Goal: Transaction & Acquisition: Book appointment/travel/reservation

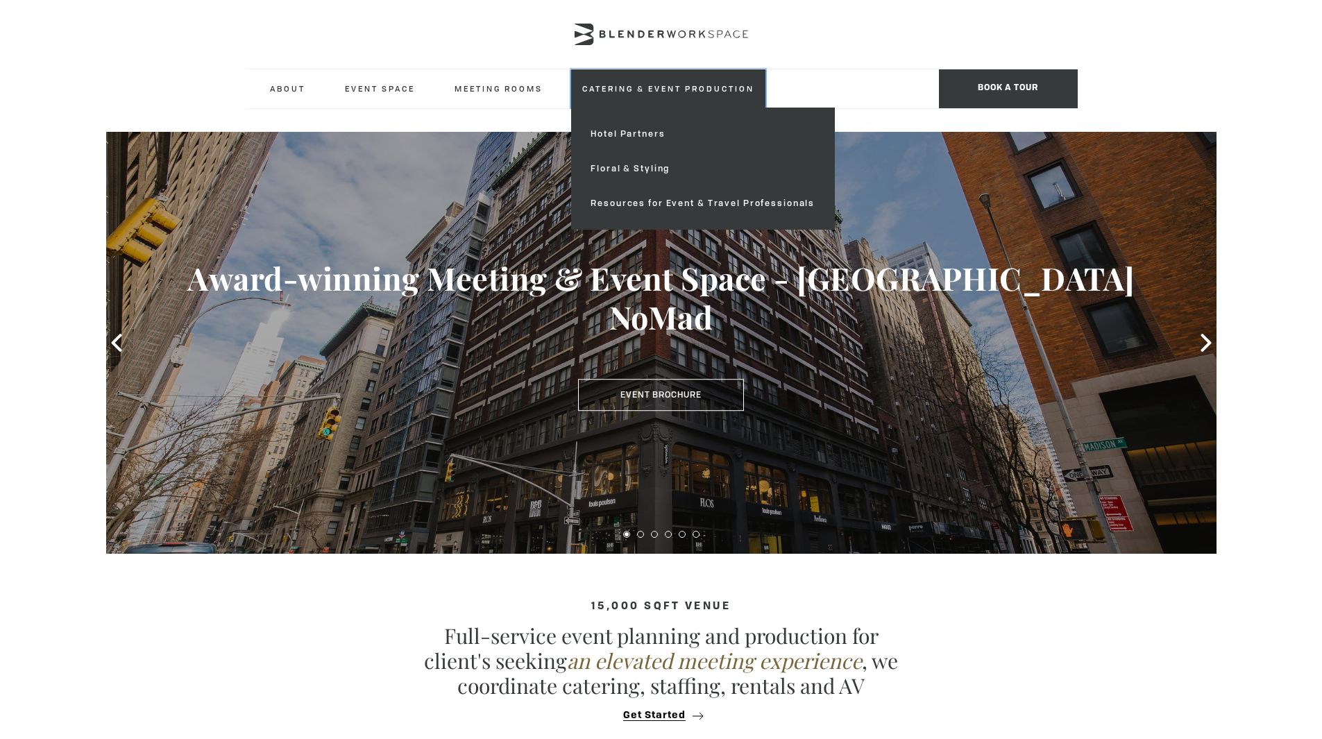
click at [609, 80] on link "Catering & Event Production" at bounding box center [668, 88] width 194 height 38
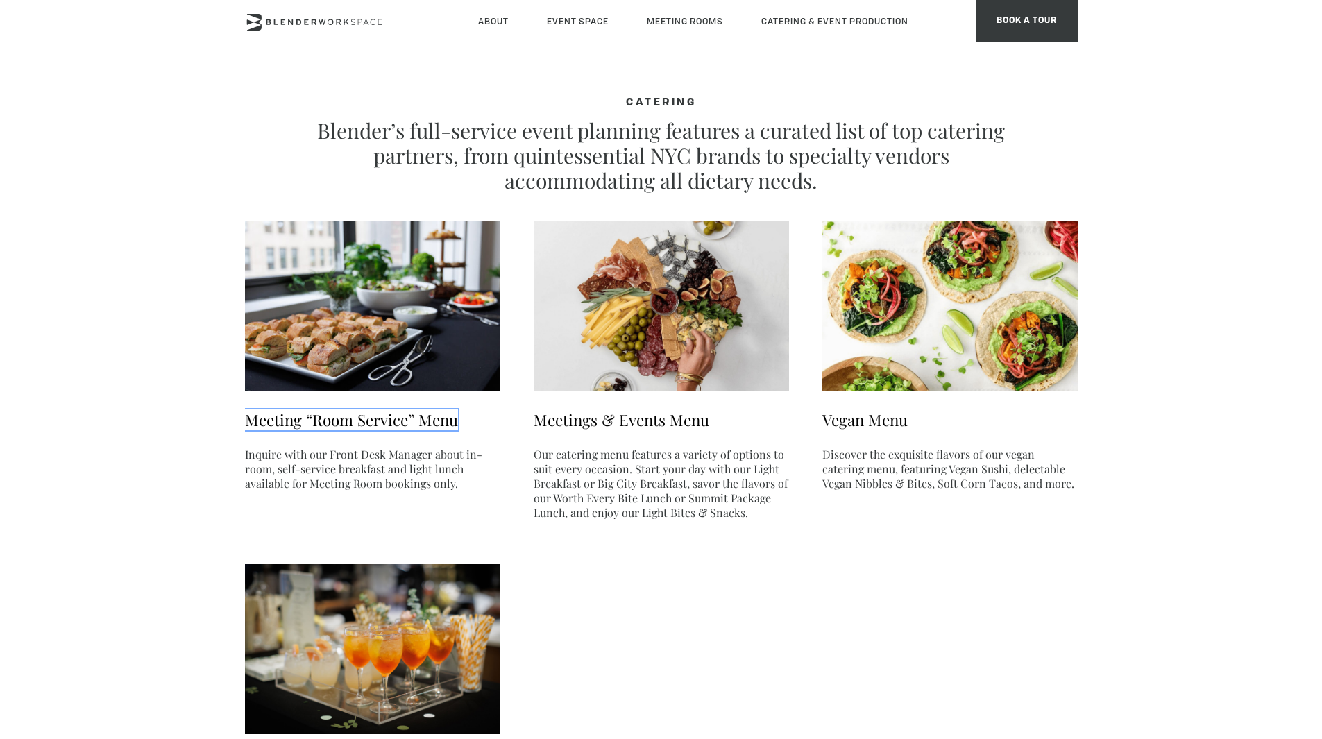
click at [395, 416] on link "Meeting “Room Service” Menu" at bounding box center [351, 419] width 213 height 21
